Goal: Find specific page/section: Find specific page/section

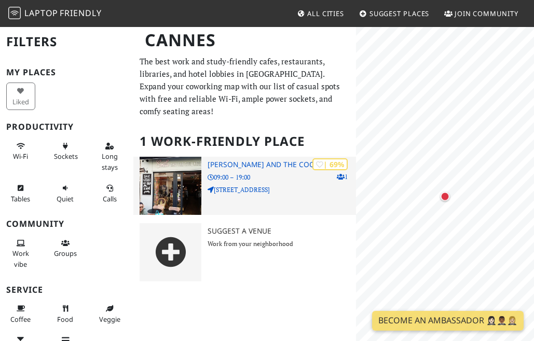
click at [217, 188] on p "[STREET_ADDRESS]" at bounding box center [282, 190] width 148 height 10
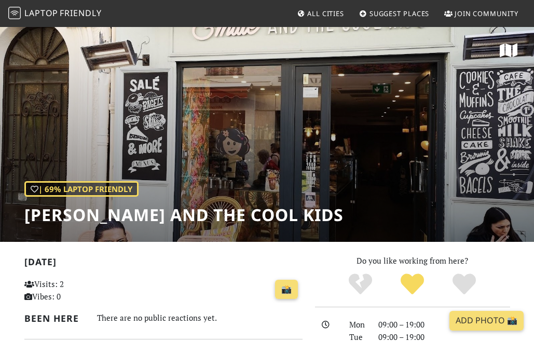
click at [245, 153] on div "| 69% Laptop Friendly Emilie and the Cool Kids" at bounding box center [267, 134] width 534 height 216
